Goal: Task Accomplishment & Management: Use online tool/utility

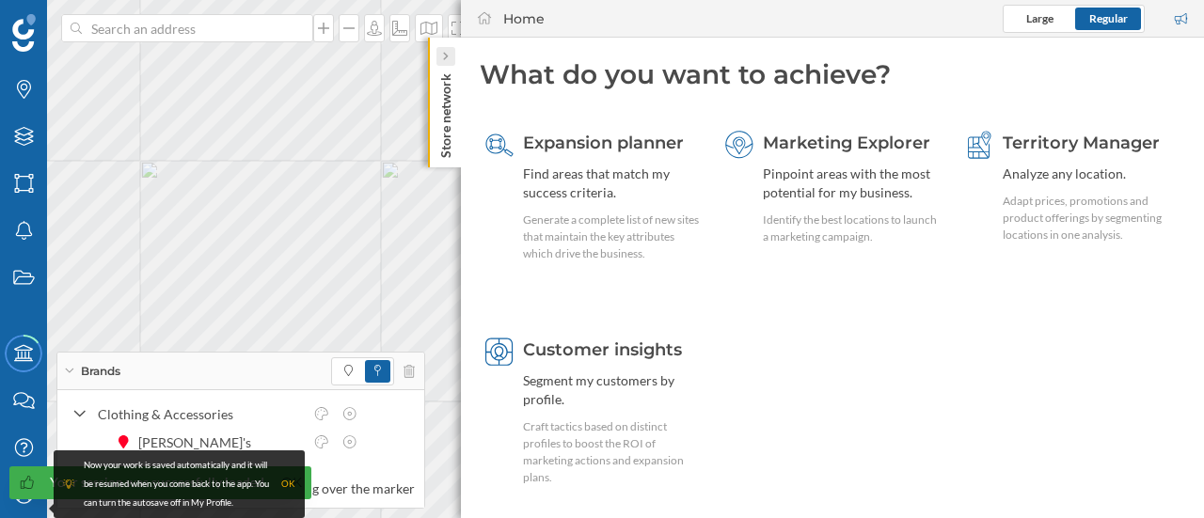
click at [443, 58] on icon at bounding box center [445, 56] width 6 height 9
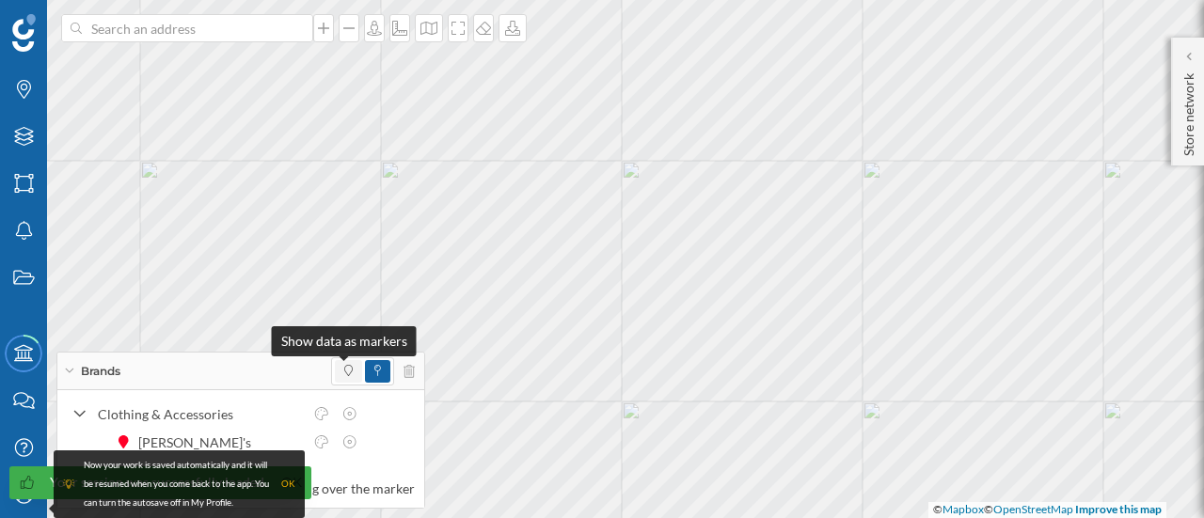
click at [345, 365] on icon at bounding box center [348, 370] width 8 height 11
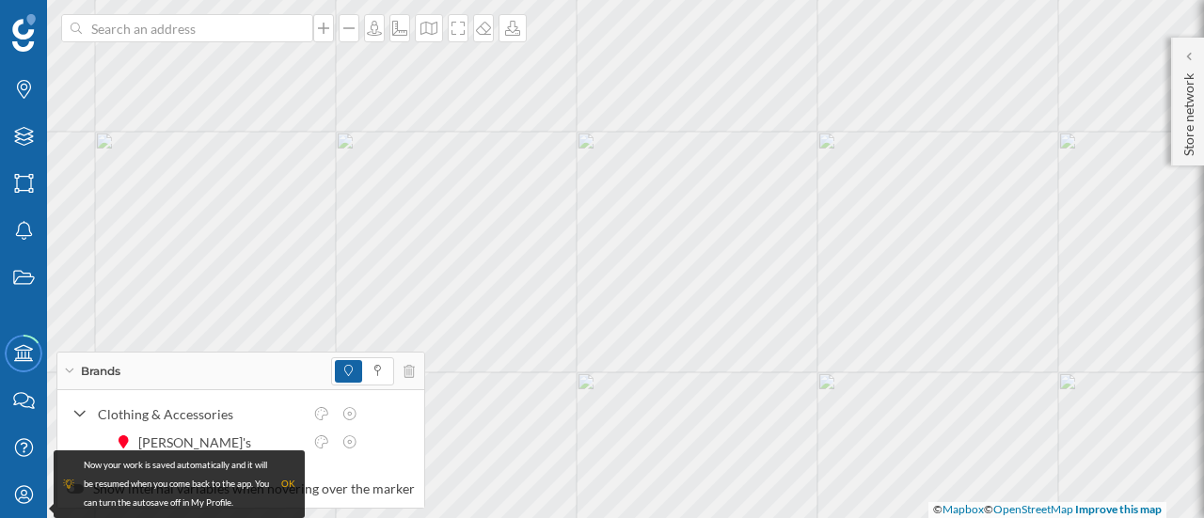
click at [293, 479] on div "OK" at bounding box center [288, 484] width 14 height 19
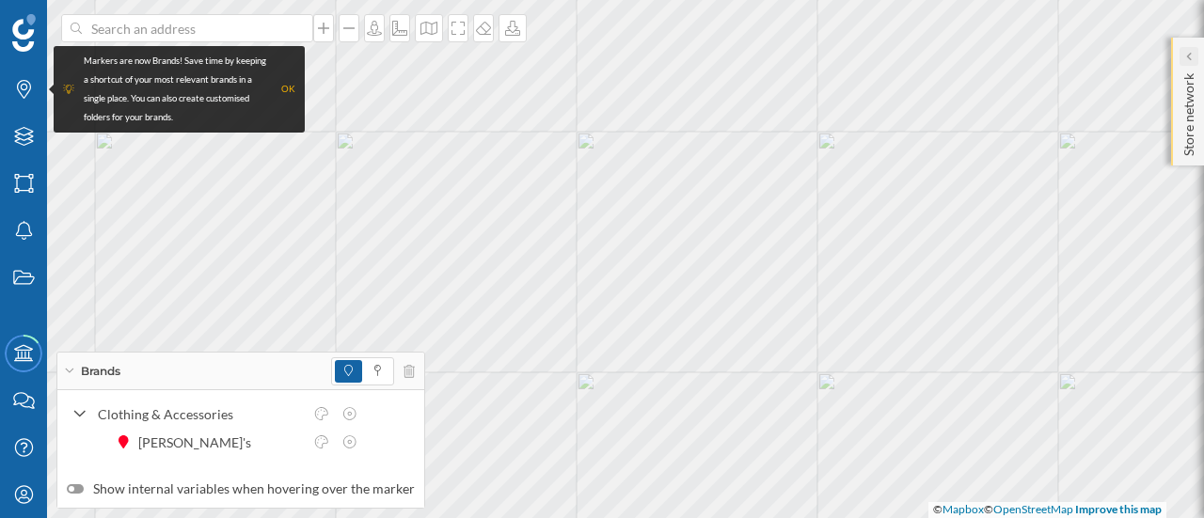
click at [1181, 60] on div at bounding box center [1189, 56] width 19 height 19
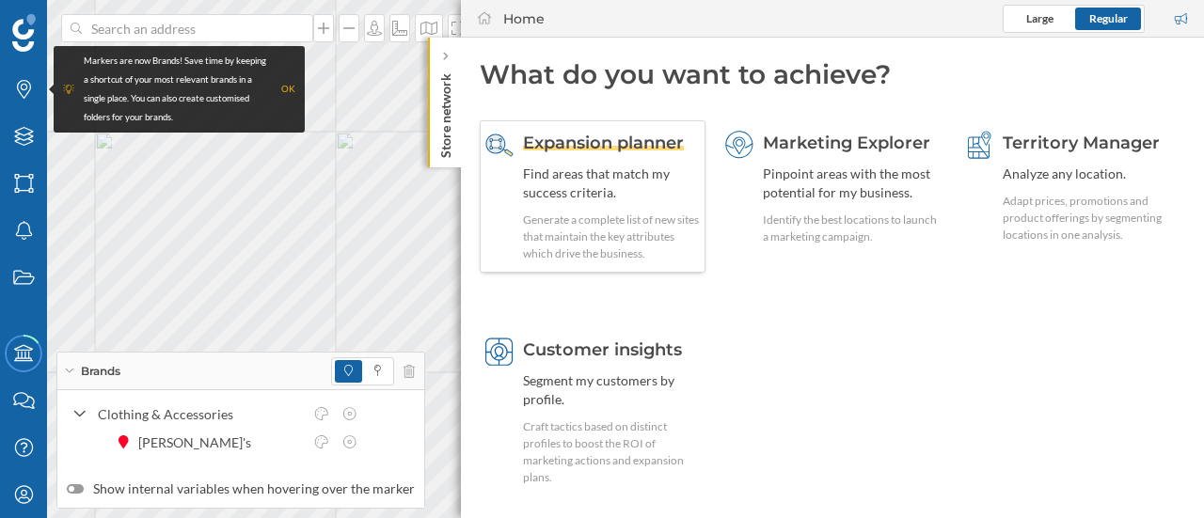
click at [595, 209] on div "Expansion planner Find areas that match my success criteria. Generate a complet…" at bounding box center [611, 197] width 177 height 132
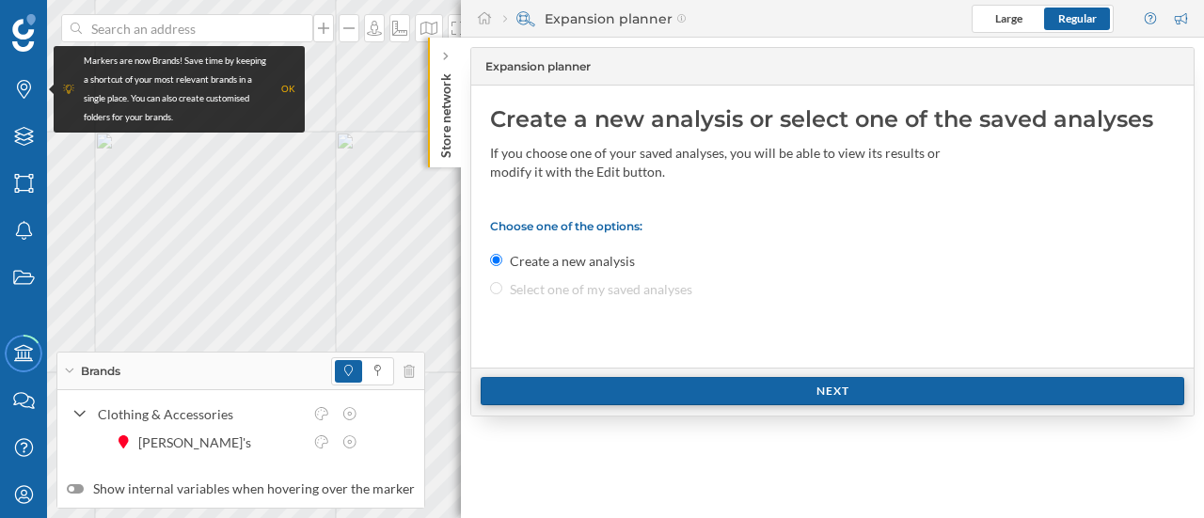
click at [601, 398] on div "Next" at bounding box center [833, 391] width 704 height 28
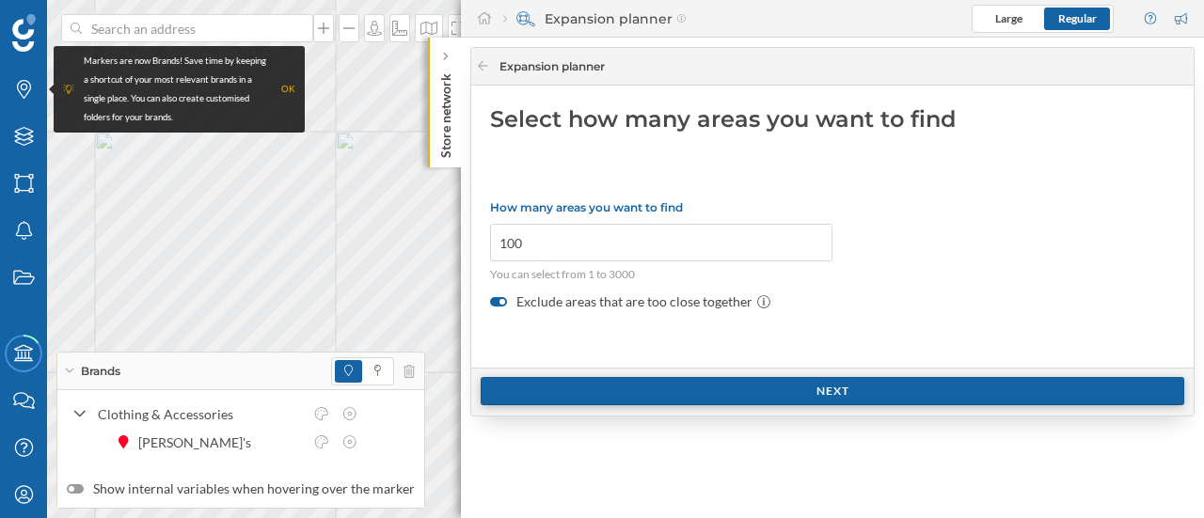
click at [615, 388] on div "Next" at bounding box center [833, 391] width 704 height 28
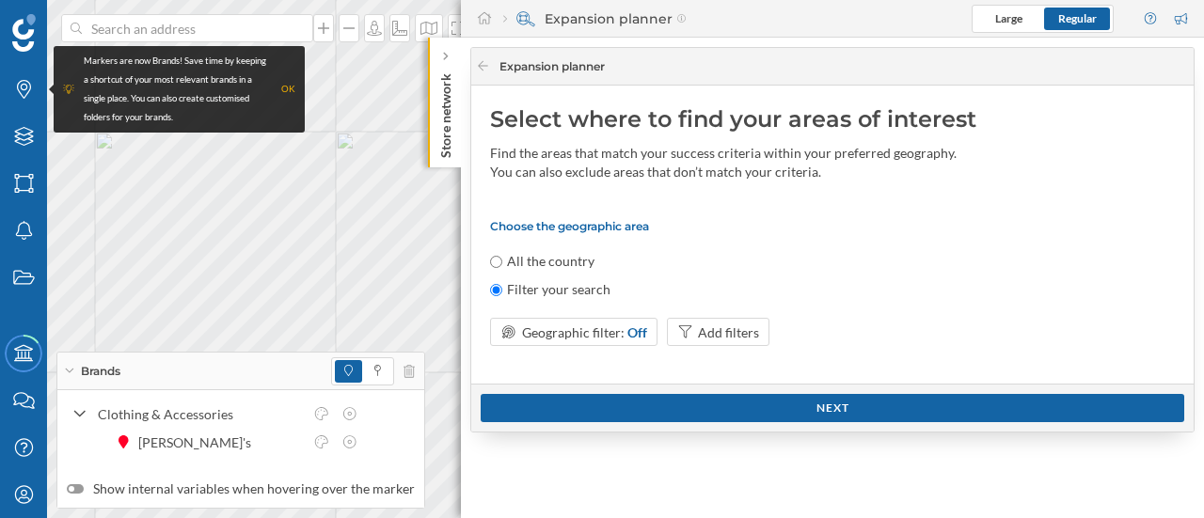
click at [451, 66] on p "Store network" at bounding box center [445, 112] width 19 height 92
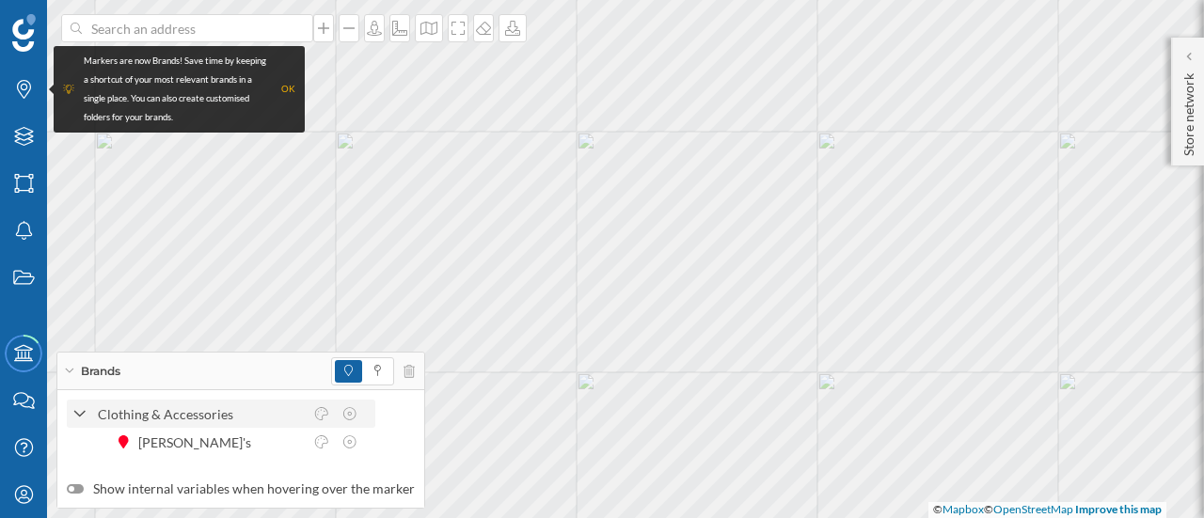
click at [82, 406] on icon at bounding box center [79, 414] width 13 height 17
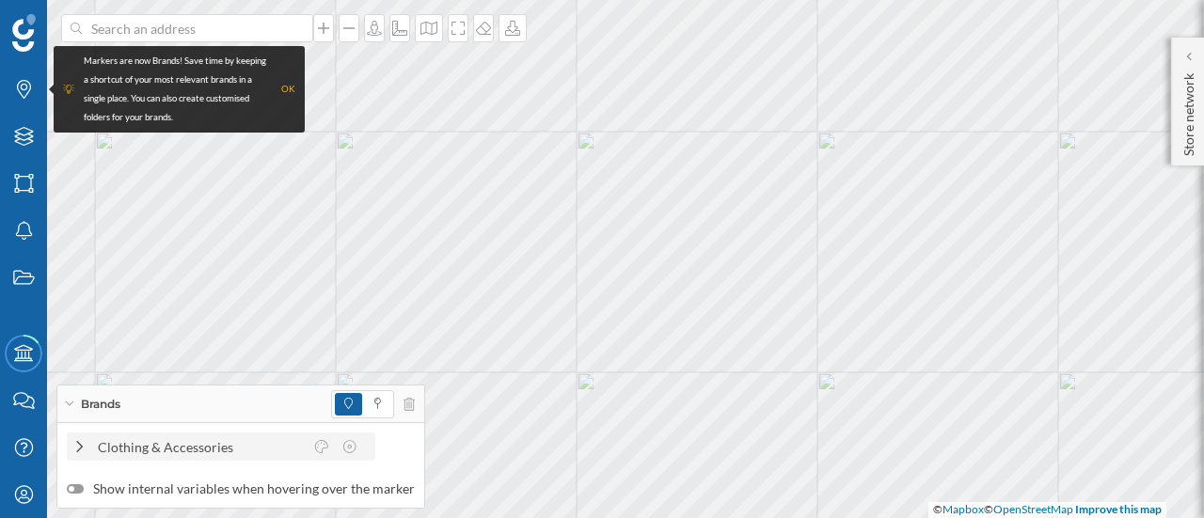
click at [83, 445] on icon at bounding box center [79, 446] width 17 height 13
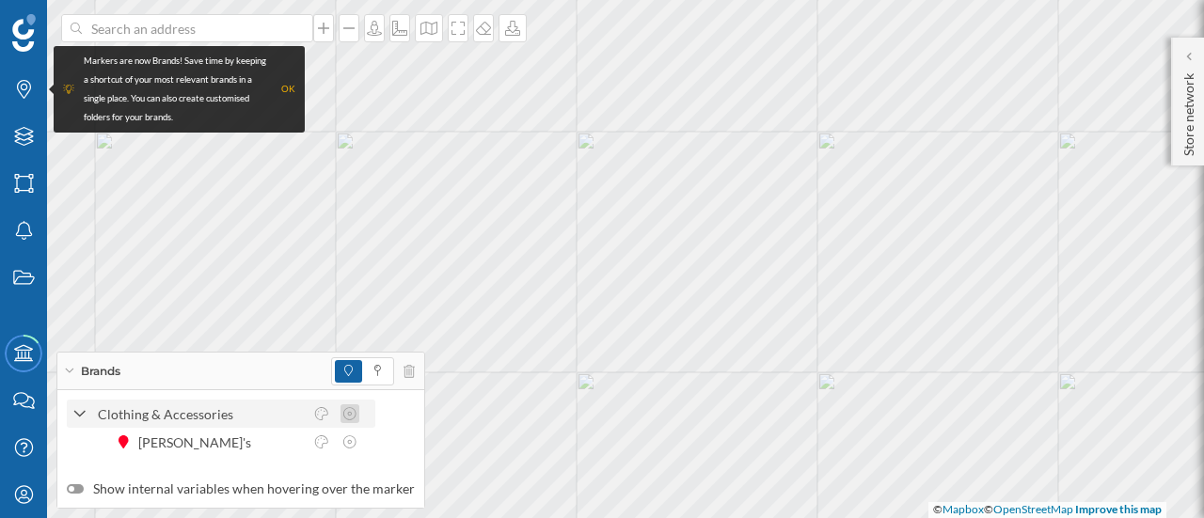
click at [351, 410] on icon at bounding box center [349, 413] width 17 height 13
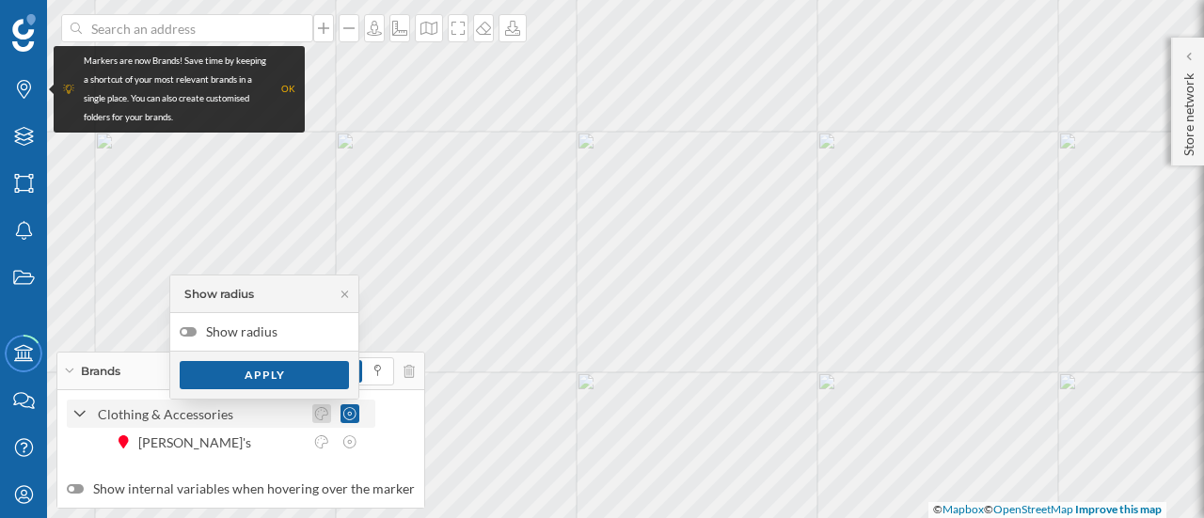
click at [321, 408] on icon at bounding box center [321, 413] width 17 height 13
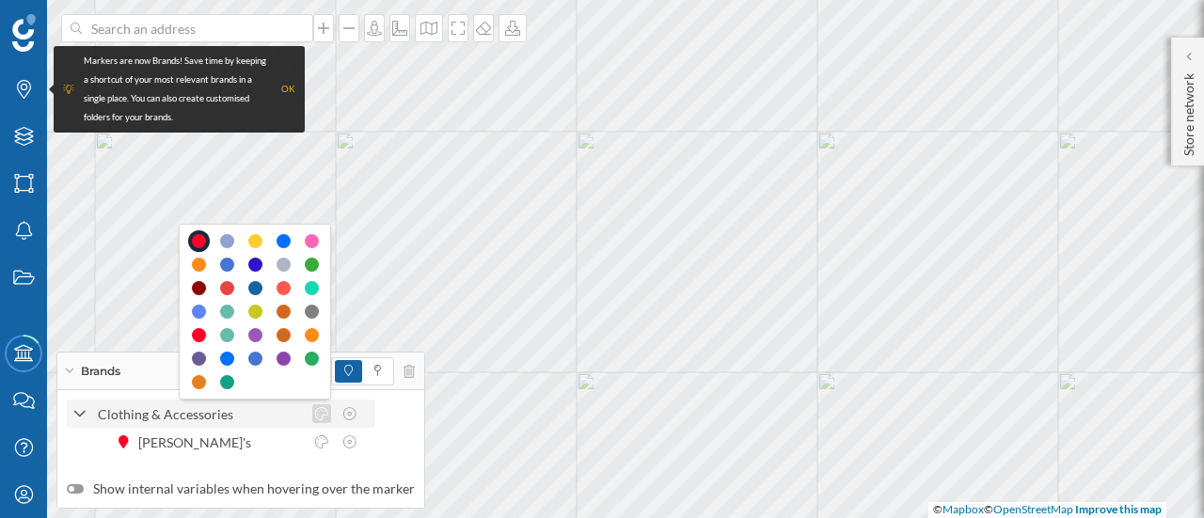
click at [321, 409] on icon at bounding box center [321, 413] width 17 height 13
